Goal: Navigation & Orientation: Understand site structure

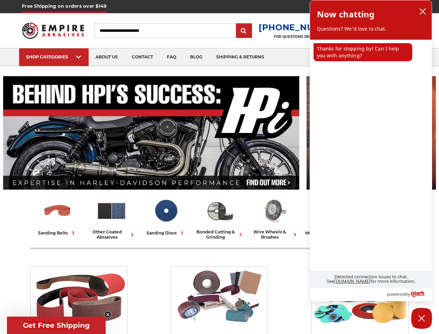
click at [171, 31] on input "Search" at bounding box center [166, 30] width 142 height 15
click at [54, 57] on div "SHOP CATEGORIES" at bounding box center [54, 56] width 56 height 5
click at [56, 325] on span "Get Free Shipping" at bounding box center [56, 325] width 67 height 8
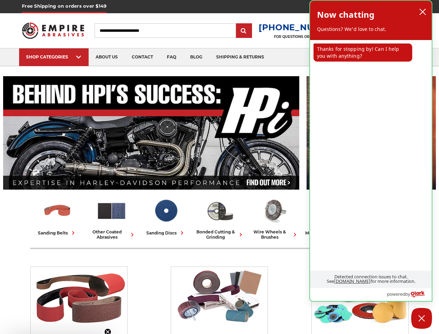
click at [423, 11] on div "Now chatting Questions? We'd love to chat." at bounding box center [371, 20] width 108 height 25
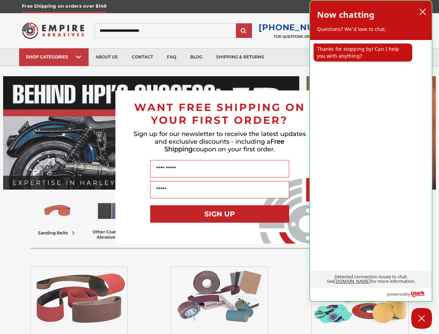
click at [363, 52] on p "Thanks for stopping by! Can I help you with anything?" at bounding box center [363, 52] width 99 height 18
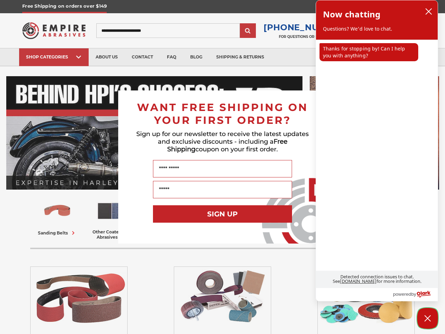
click at [422, 318] on button "Close Chatbox" at bounding box center [427, 318] width 21 height 21
